Goal: Find specific page/section: Find specific page/section

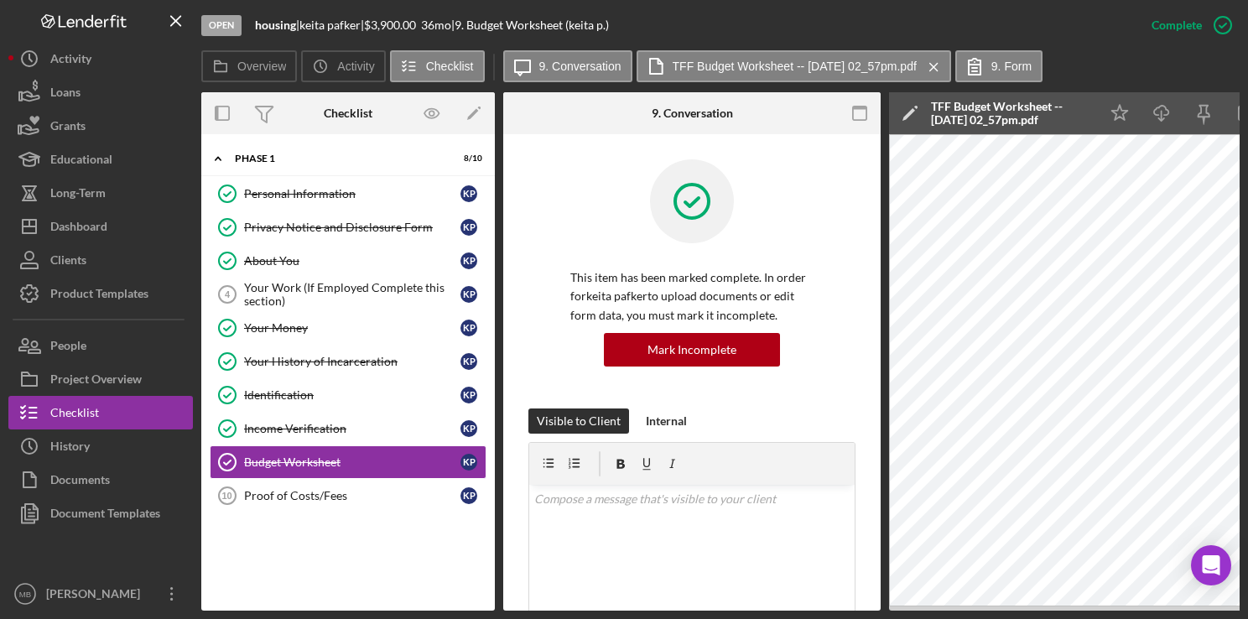
scroll to position [527, 0]
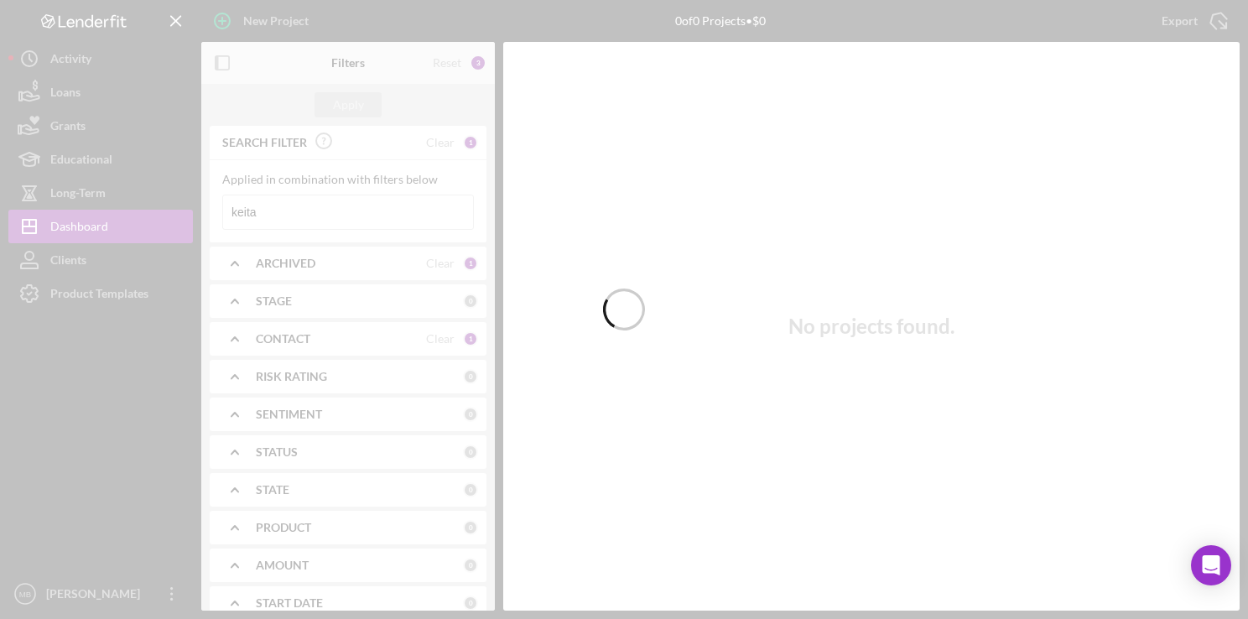
click at [357, 224] on div at bounding box center [624, 309] width 1248 height 619
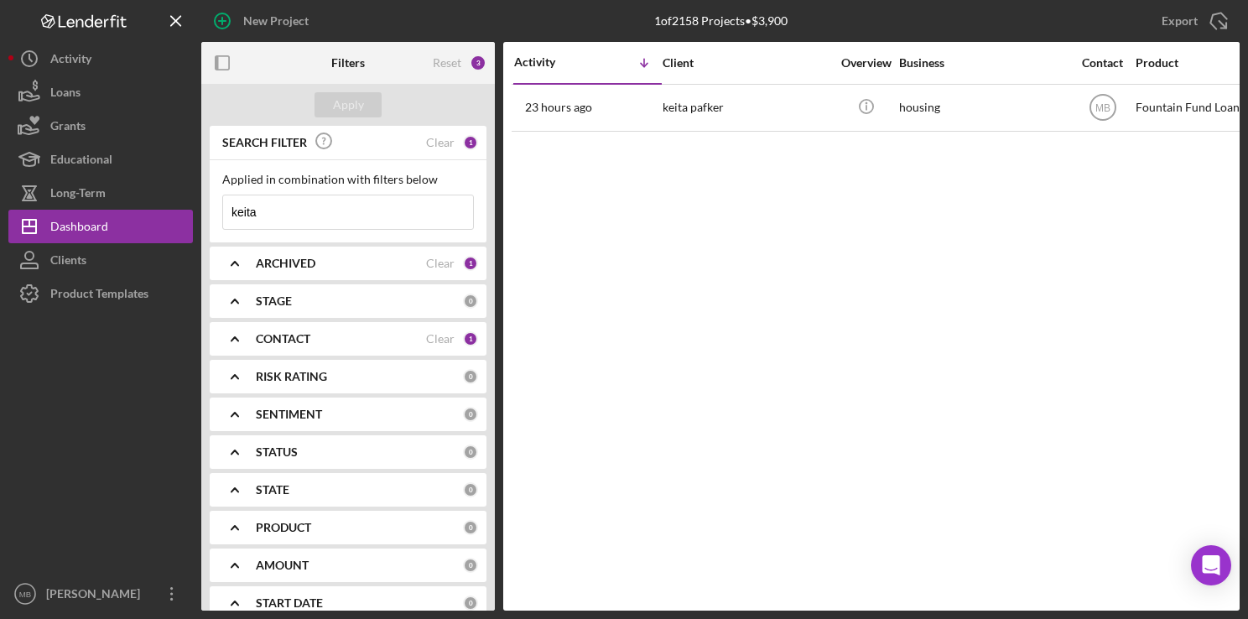
click at [396, 208] on input "keita" at bounding box center [348, 212] width 250 height 34
type input "k"
type input "michael arnold"
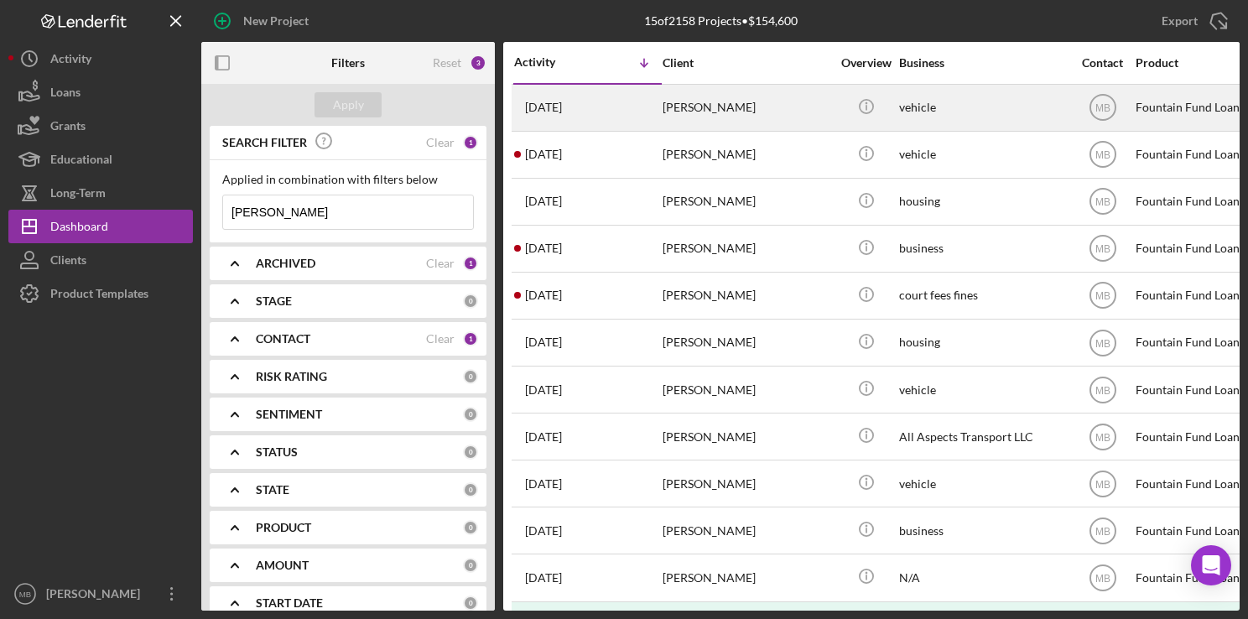
click at [733, 107] on div "michael arnold" at bounding box center [746, 108] width 168 height 44
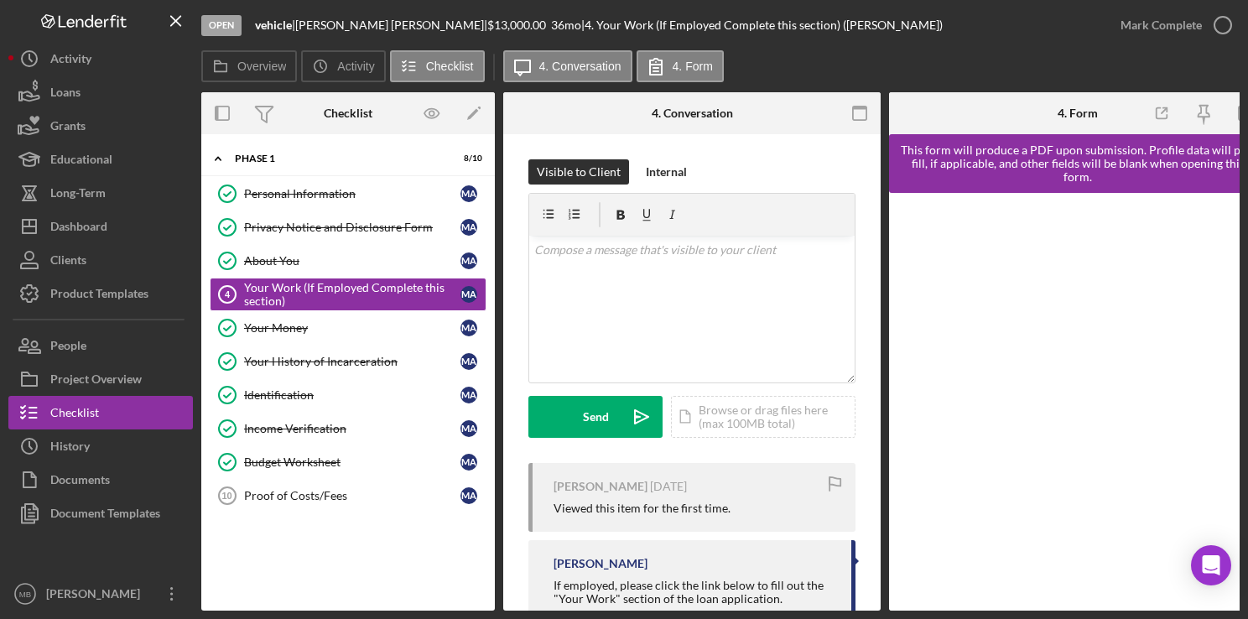
click at [293, 265] on div "About You" at bounding box center [352, 260] width 216 height 13
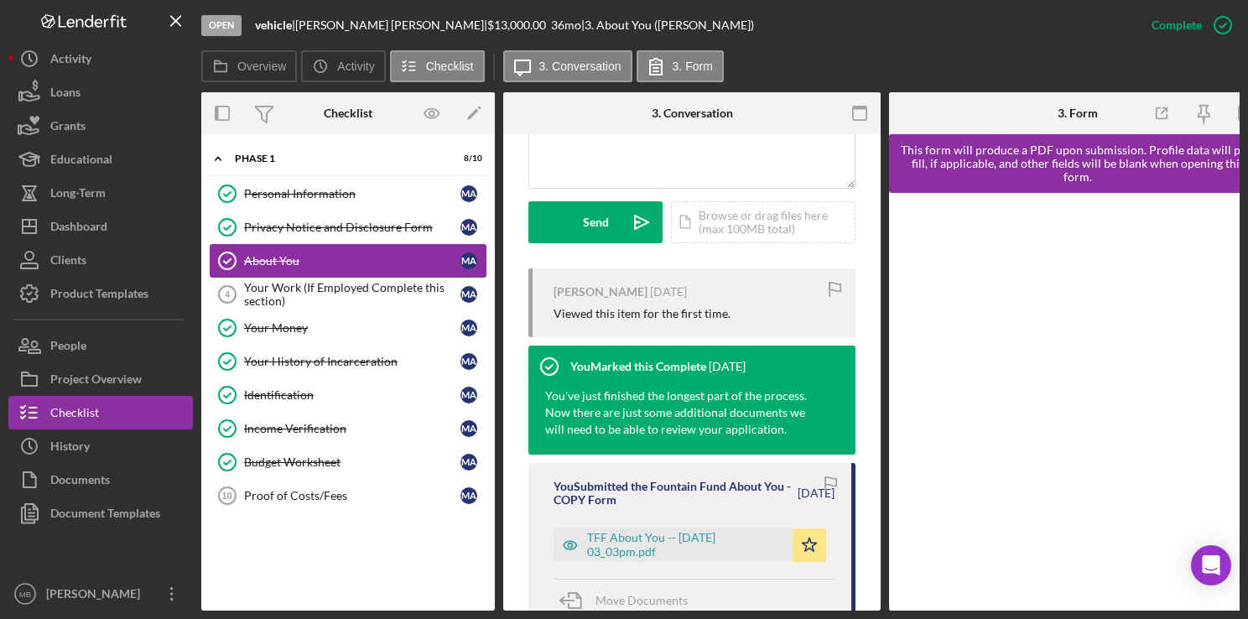
scroll to position [589, 0]
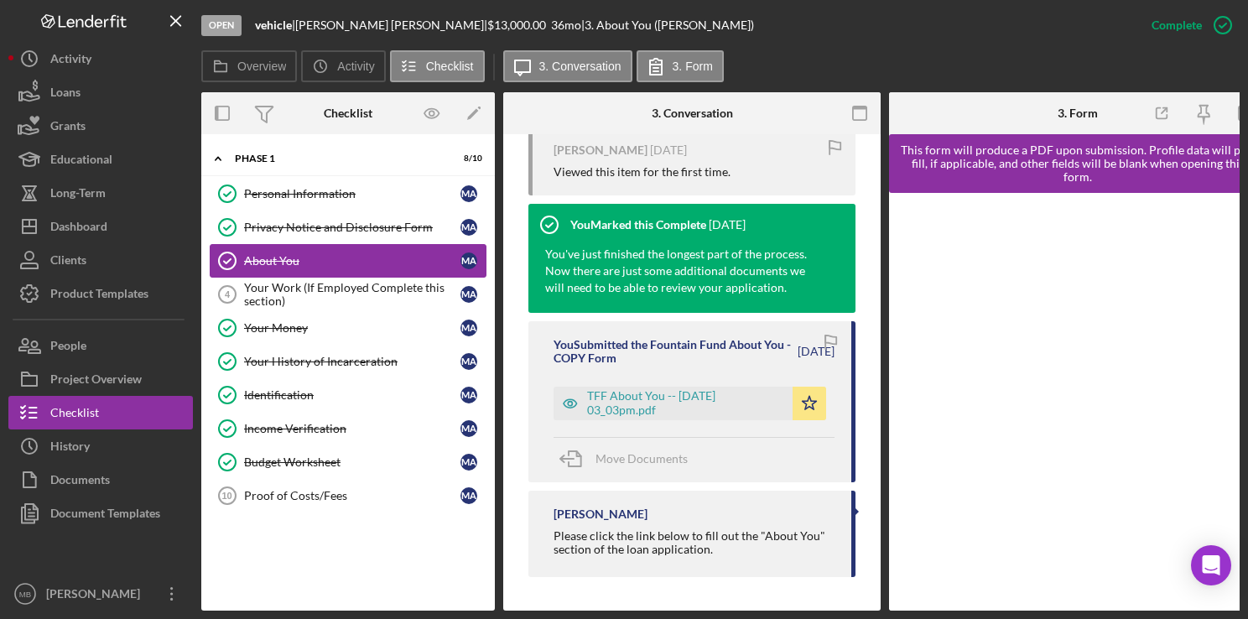
click at [691, 406] on div "TFF About You -- 2025-07-28 03_03pm.pdf" at bounding box center [685, 402] width 197 height 27
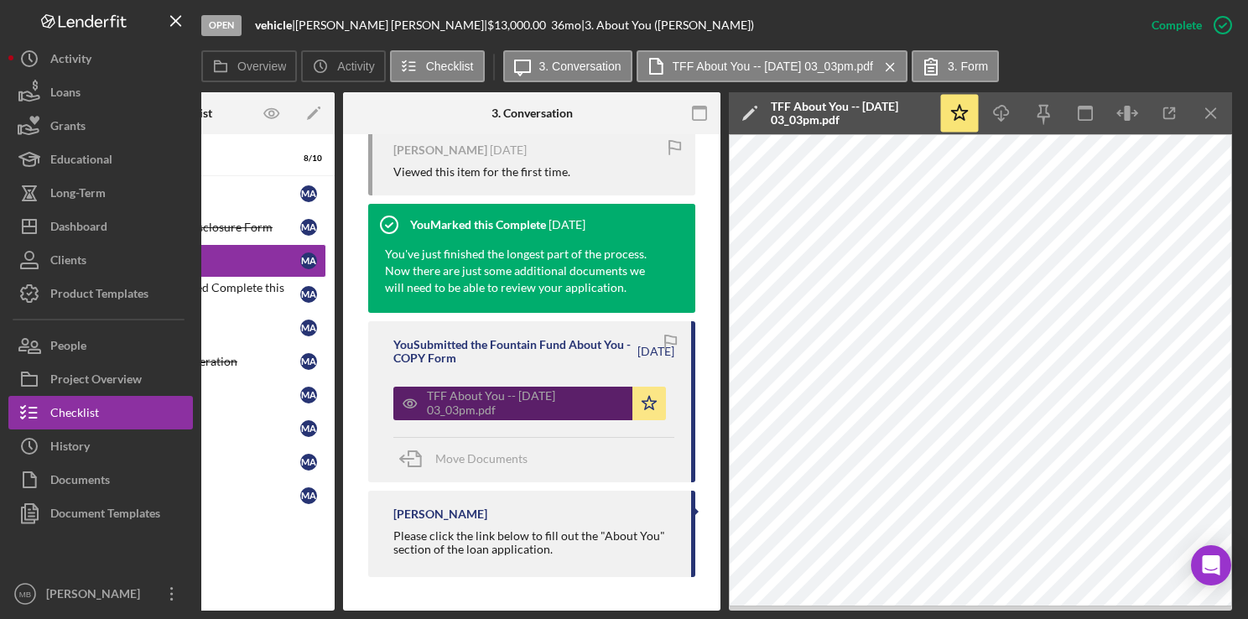
scroll to position [0, 163]
